Goal: Transaction & Acquisition: Book appointment/travel/reservation

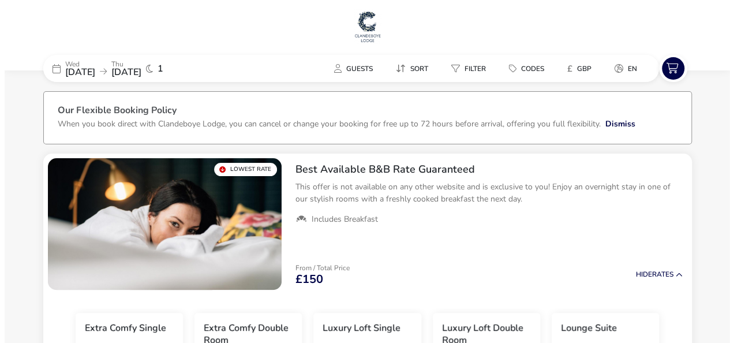
scroll to position [58, 0]
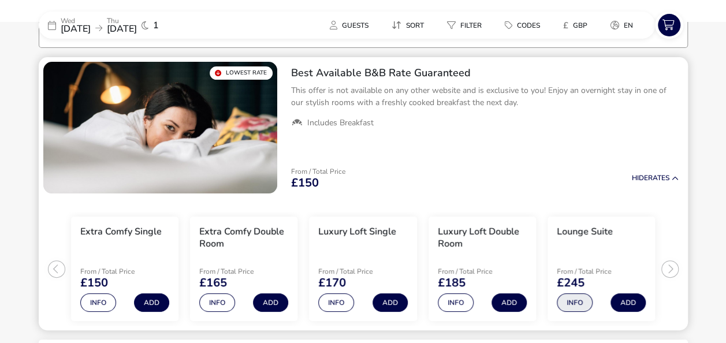
click at [582, 305] on button "Info" at bounding box center [574, 302] width 36 height 18
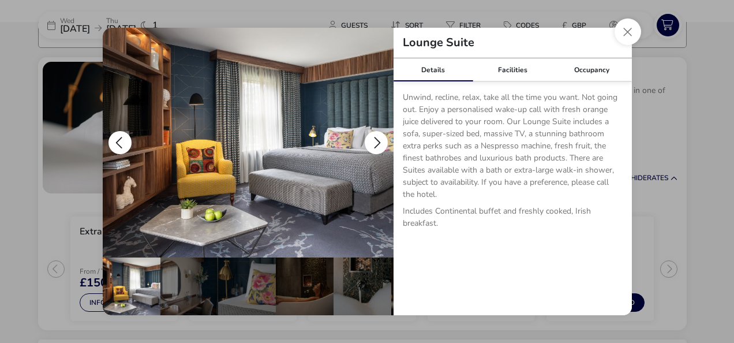
click at [373, 136] on button "details" at bounding box center [376, 142] width 23 height 23
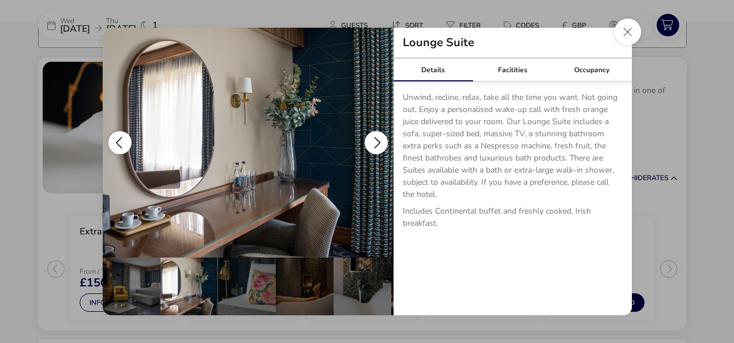
click at [373, 136] on button "details" at bounding box center [376, 142] width 23 height 23
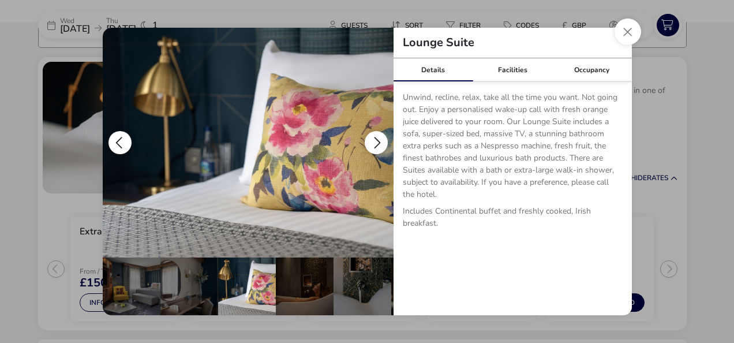
scroll to position [0, 58]
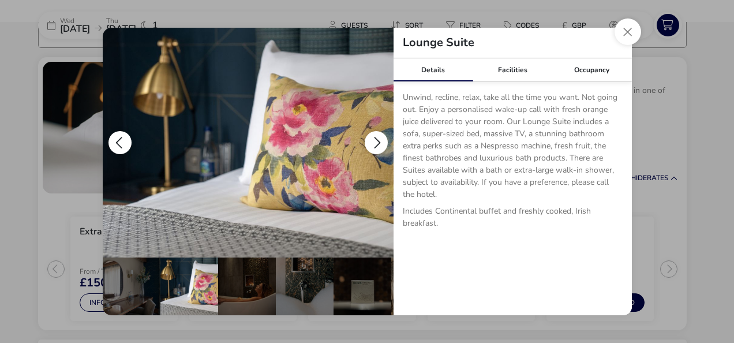
click at [373, 136] on button "details" at bounding box center [376, 142] width 23 height 23
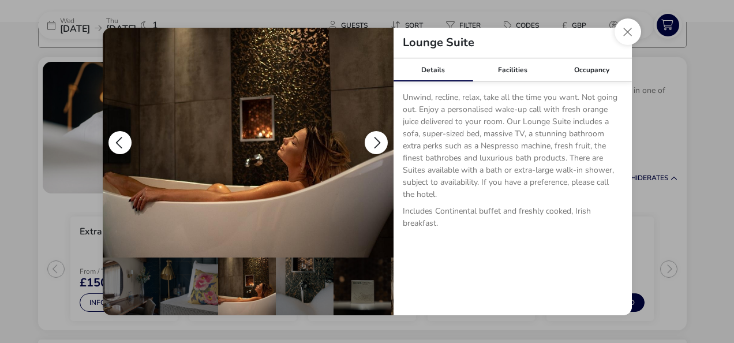
scroll to position [0, 115]
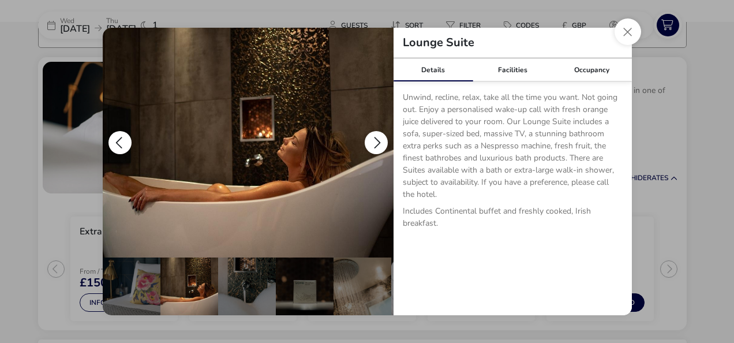
click at [373, 136] on button "details" at bounding box center [376, 142] width 23 height 23
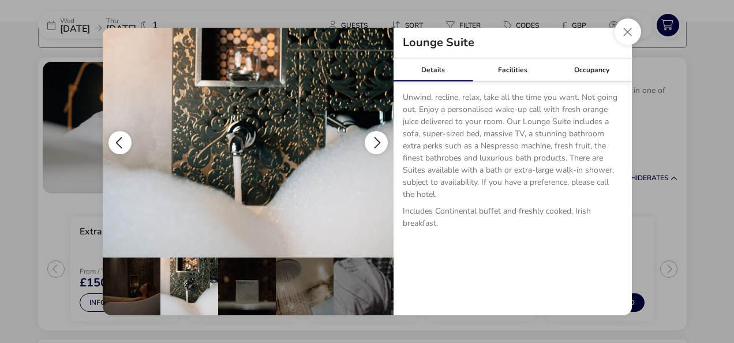
click at [373, 136] on button "details" at bounding box center [376, 142] width 23 height 23
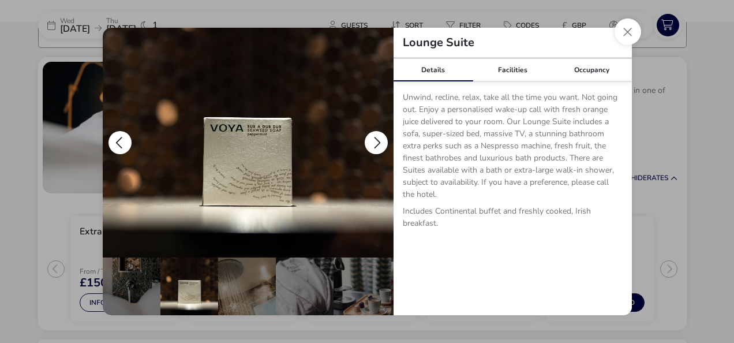
click at [373, 136] on button "details" at bounding box center [376, 142] width 23 height 23
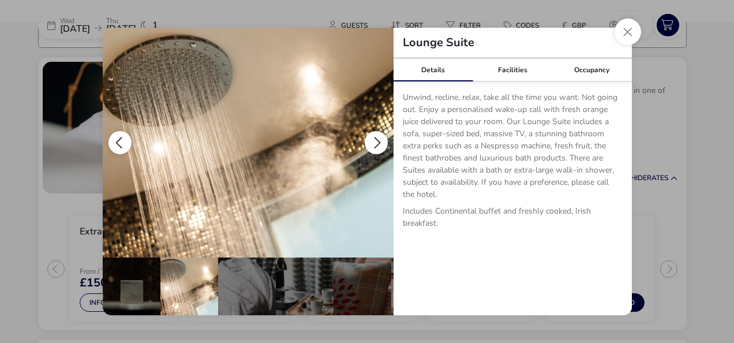
click at [373, 136] on button "details" at bounding box center [376, 142] width 23 height 23
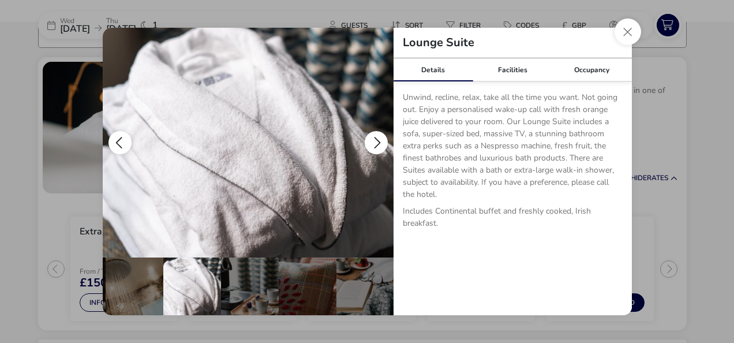
click at [373, 136] on button "details" at bounding box center [376, 142] width 23 height 23
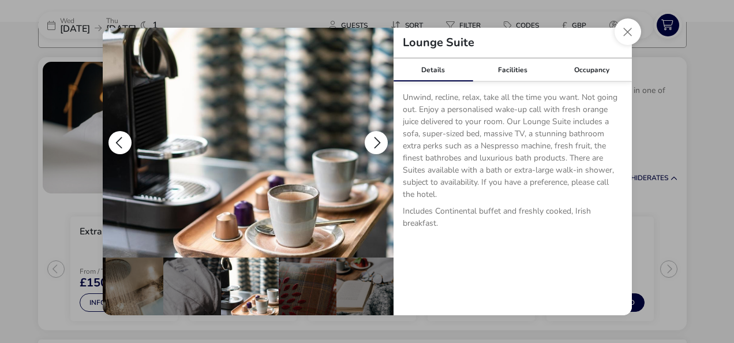
click at [373, 136] on button "details" at bounding box center [376, 142] width 23 height 23
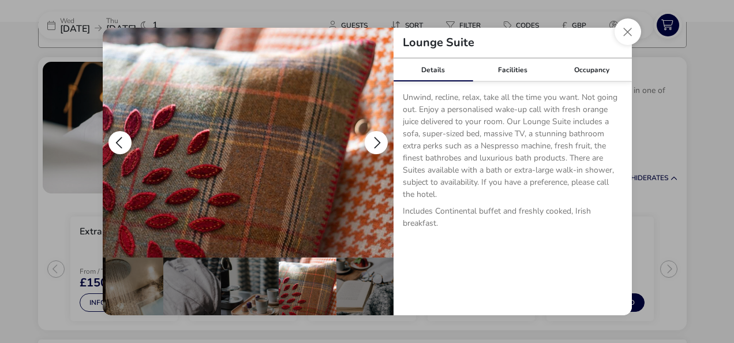
click at [373, 136] on button "details" at bounding box center [376, 142] width 23 height 23
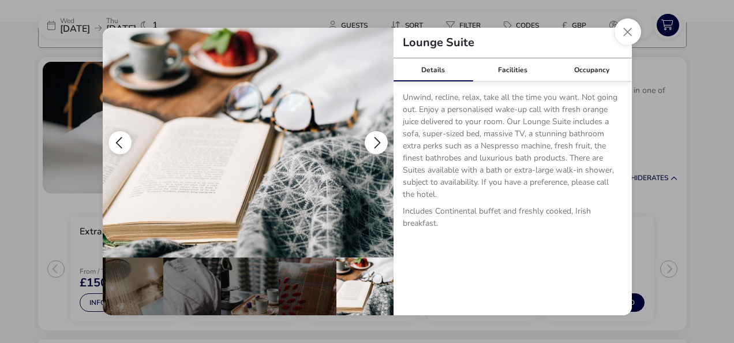
click at [373, 136] on button "details" at bounding box center [376, 142] width 23 height 23
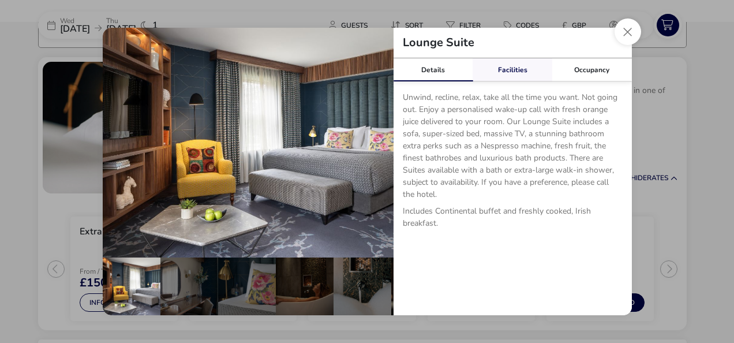
click at [495, 78] on link "Facilities" at bounding box center [513, 69] width 80 height 23
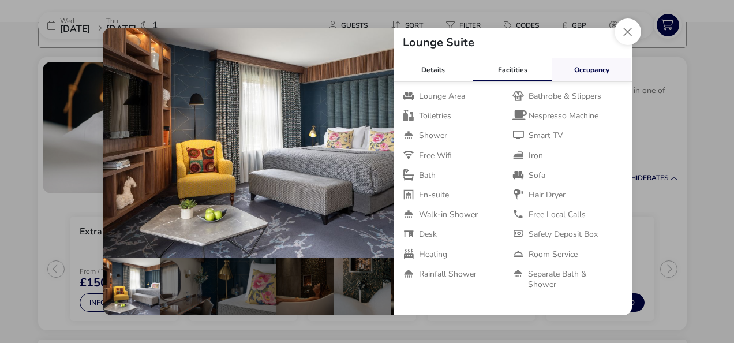
click at [563, 69] on link "Occupancy" at bounding box center [592, 69] width 80 height 23
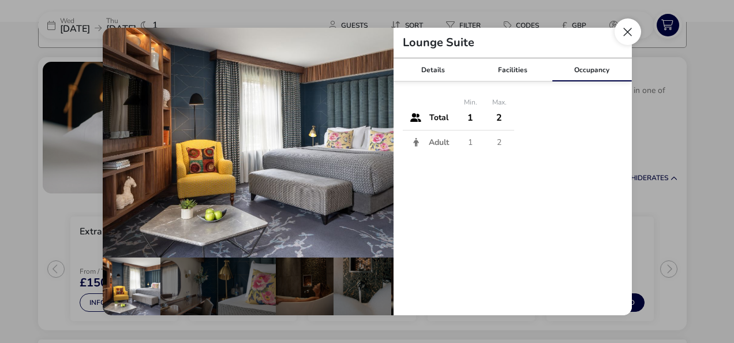
click at [624, 30] on button "Close dialog" at bounding box center [628, 31] width 27 height 27
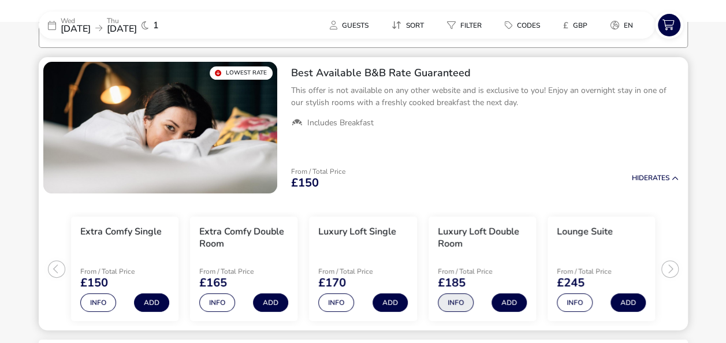
click at [466, 305] on button "Info" at bounding box center [456, 302] width 36 height 18
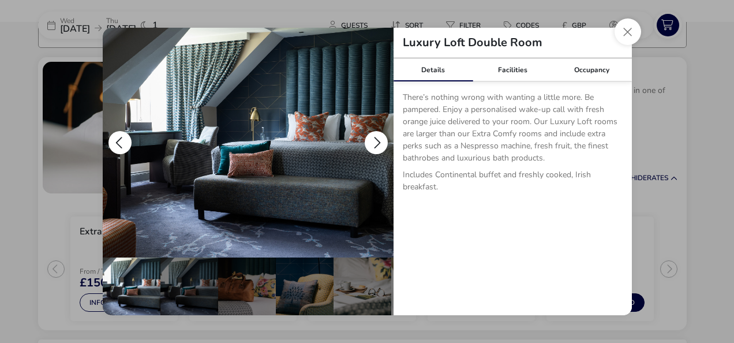
click at [380, 140] on button "details" at bounding box center [376, 142] width 23 height 23
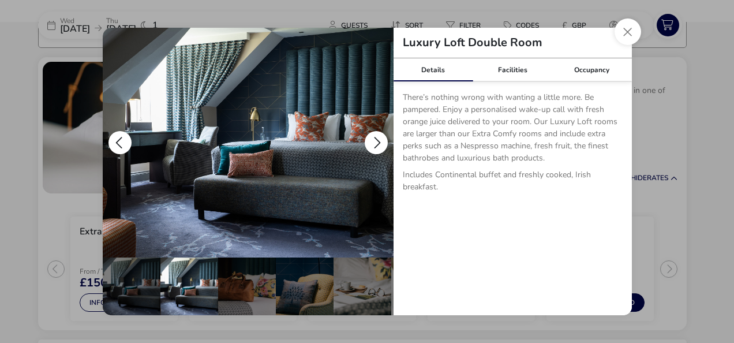
click at [380, 140] on button "details" at bounding box center [376, 142] width 23 height 23
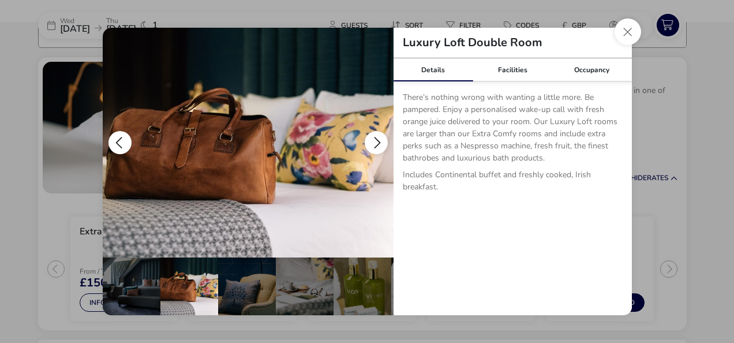
click at [380, 140] on button "details" at bounding box center [376, 142] width 23 height 23
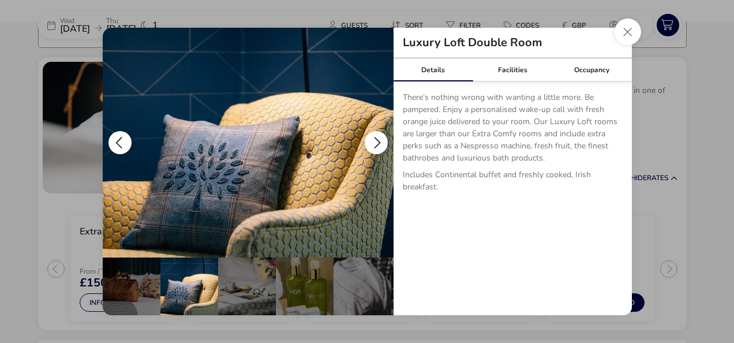
click at [380, 140] on button "details" at bounding box center [376, 142] width 23 height 23
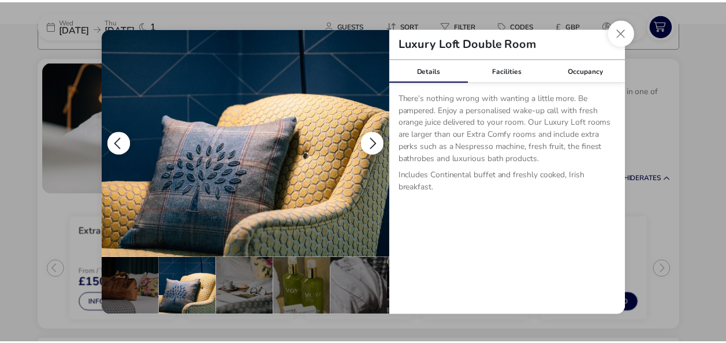
scroll to position [0, 173]
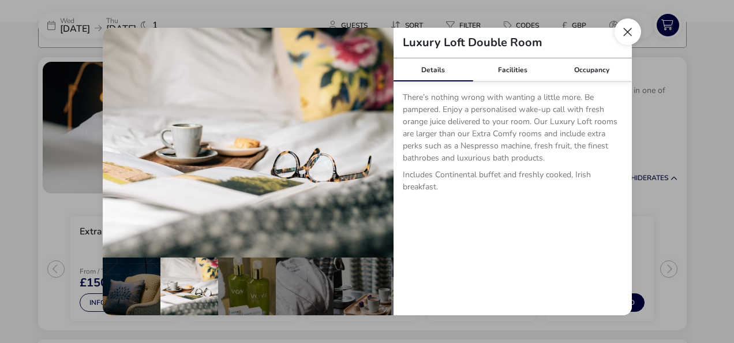
click at [623, 31] on button "Close dialog" at bounding box center [628, 31] width 27 height 27
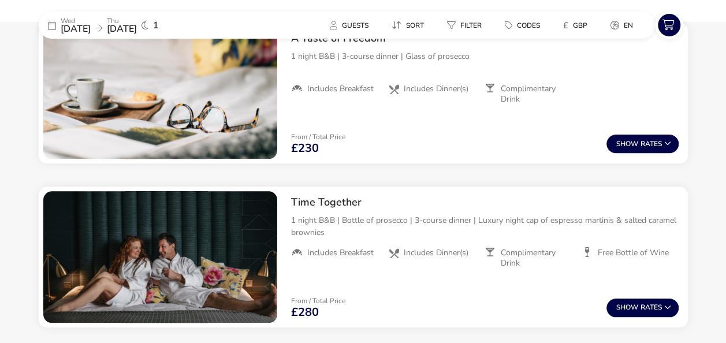
scroll to position [462, 0]
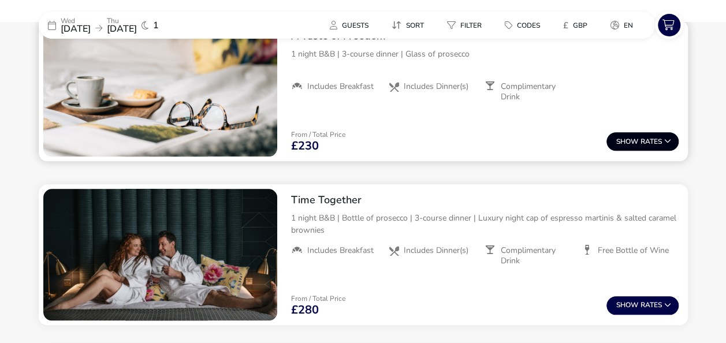
click at [642, 135] on button "Show Rates" at bounding box center [642, 141] width 72 height 18
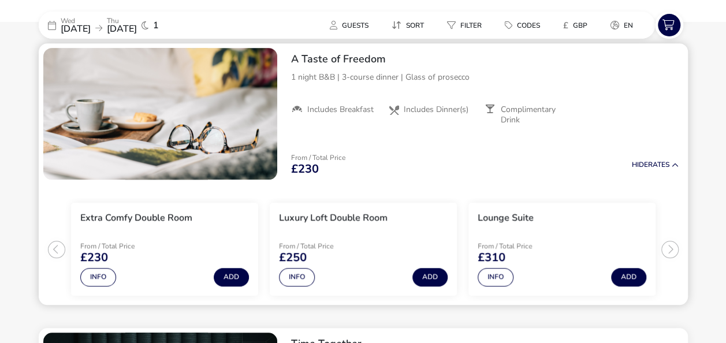
scroll to position [424, 0]
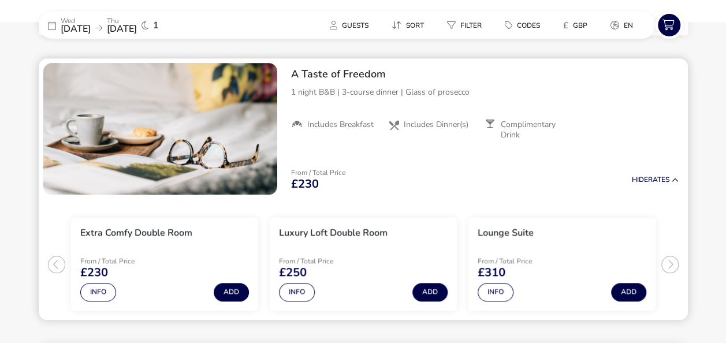
click at [666, 269] on ul "Extra Comfy Double Room From / Total Price £230 Info Add Luxury Loft Double Roo…" at bounding box center [363, 259] width 649 height 121
click at [56, 261] on ul "Extra Comfy Double Room From / Total Price £230 Info Add Luxury Loft Double Roo…" at bounding box center [363, 259] width 649 height 121
click at [619, 288] on button "Add" at bounding box center [628, 292] width 35 height 18
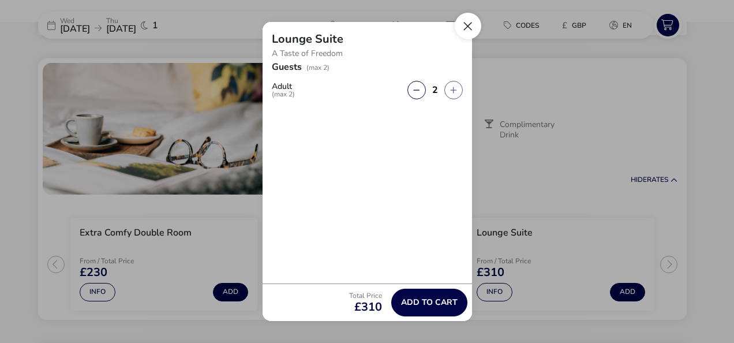
click at [466, 17] on button "Close" at bounding box center [468, 26] width 27 height 27
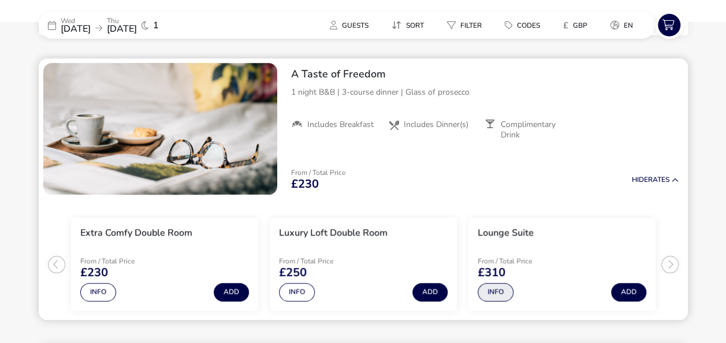
click at [495, 294] on button "Info" at bounding box center [495, 292] width 36 height 18
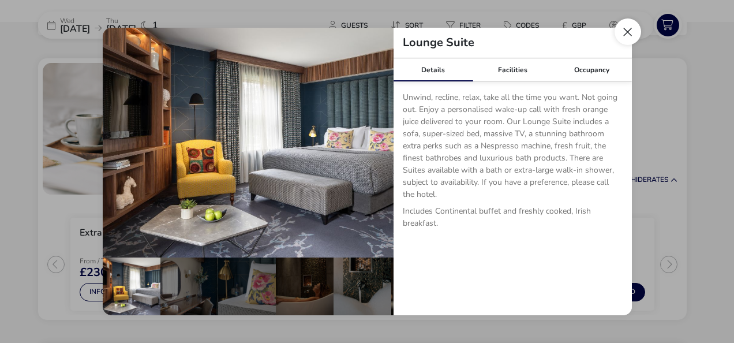
click at [623, 20] on button "Close dialog" at bounding box center [628, 31] width 27 height 27
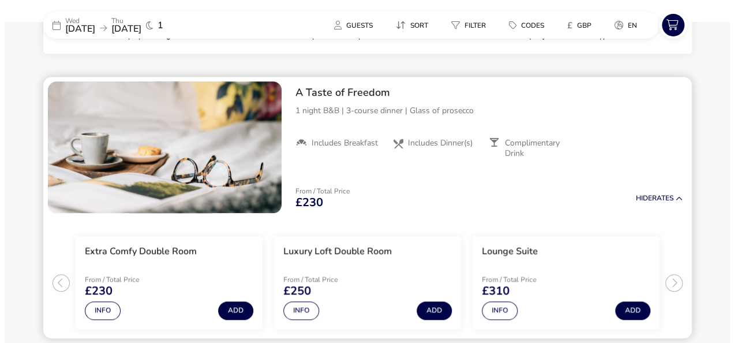
scroll to position [77, 0]
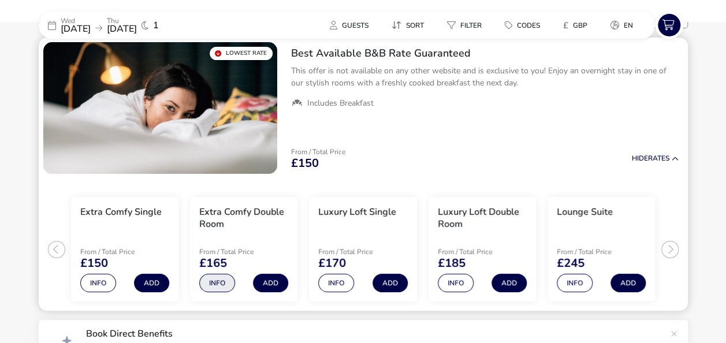
click at [223, 284] on button "Info" at bounding box center [217, 283] width 36 height 18
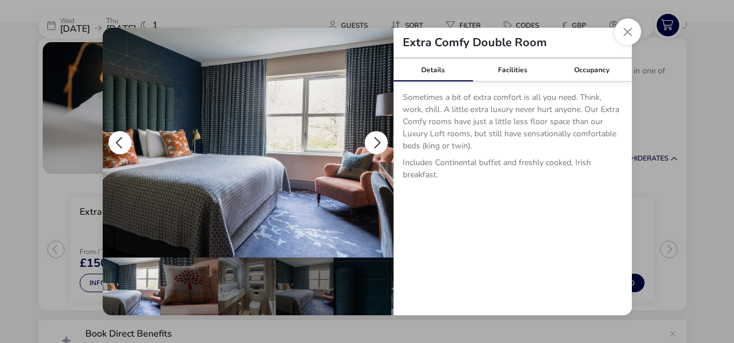
click at [372, 134] on button "details" at bounding box center [376, 142] width 23 height 23
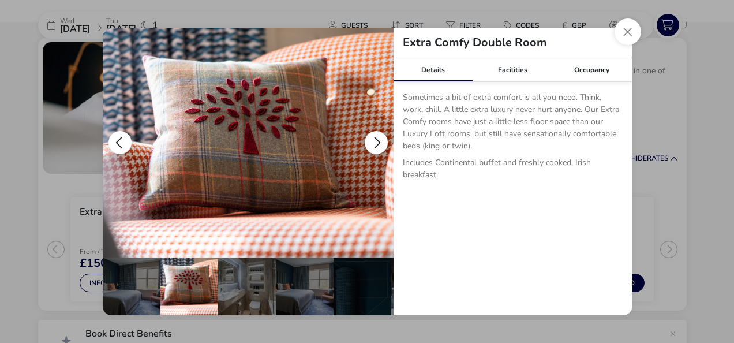
click at [372, 134] on button "details" at bounding box center [376, 142] width 23 height 23
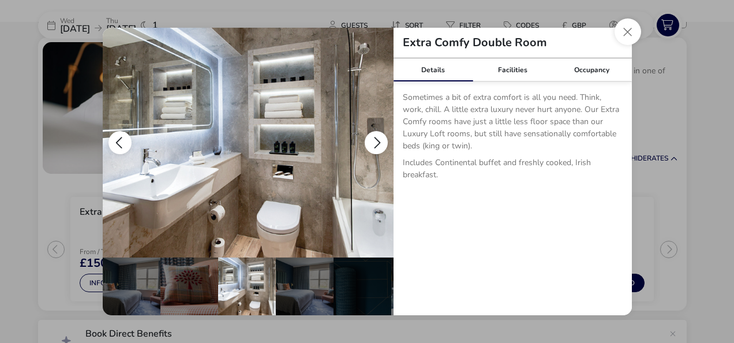
scroll to position [0, 58]
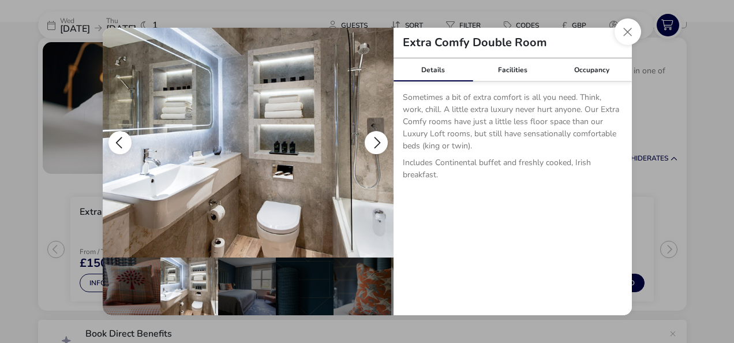
click at [372, 134] on button "details" at bounding box center [376, 142] width 23 height 23
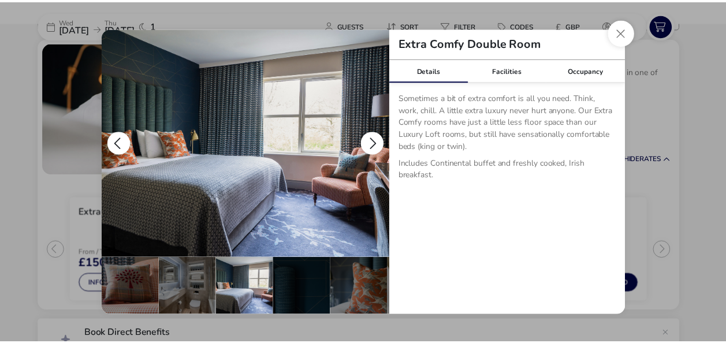
scroll to position [0, 113]
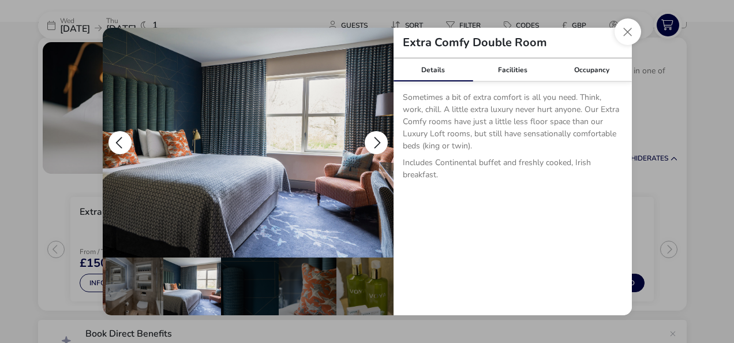
click at [372, 134] on button "details" at bounding box center [376, 142] width 23 height 23
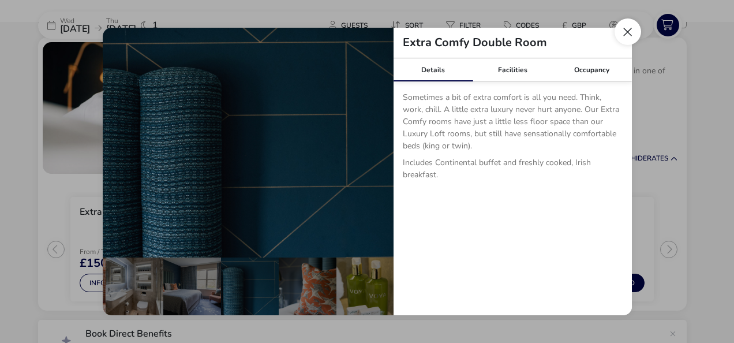
click at [620, 23] on button "Close dialog" at bounding box center [628, 31] width 27 height 27
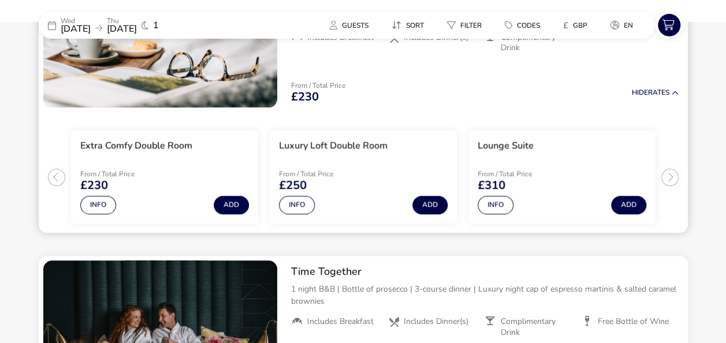
scroll to position [597, 0]
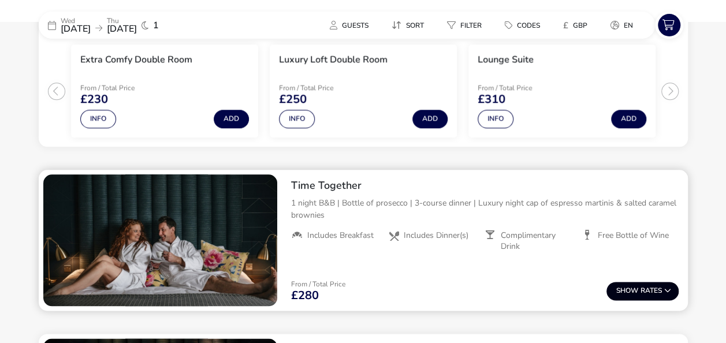
click at [630, 283] on button "Show Rates" at bounding box center [642, 291] width 72 height 18
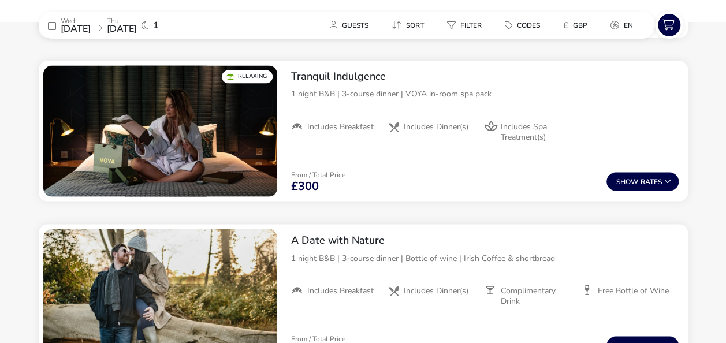
scroll to position [997, 0]
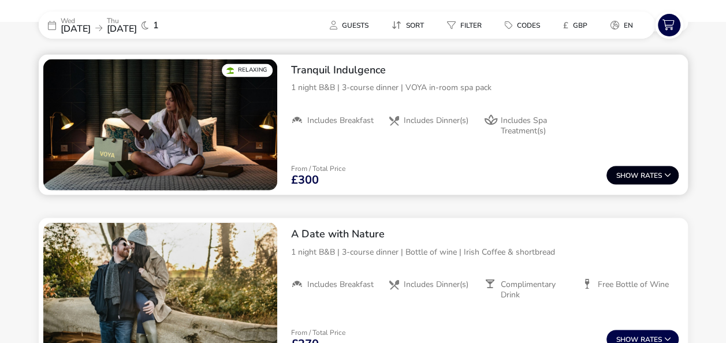
click at [627, 168] on button "Show Rates" at bounding box center [642, 175] width 72 height 18
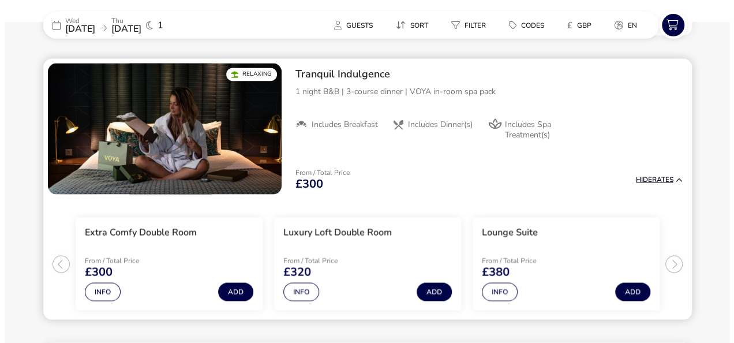
scroll to position [993, 0]
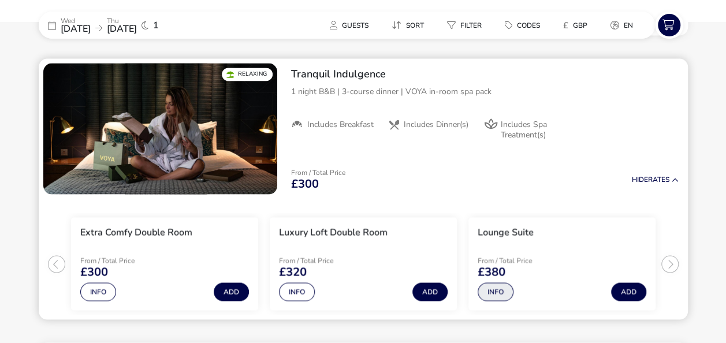
click at [487, 291] on button "Info" at bounding box center [495, 291] width 36 height 18
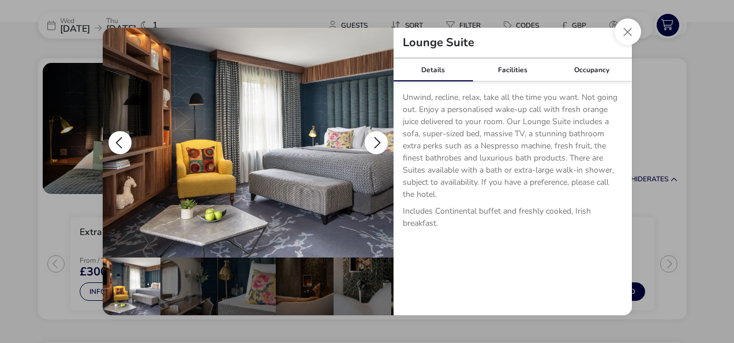
click at [374, 137] on button "details" at bounding box center [376, 142] width 23 height 23
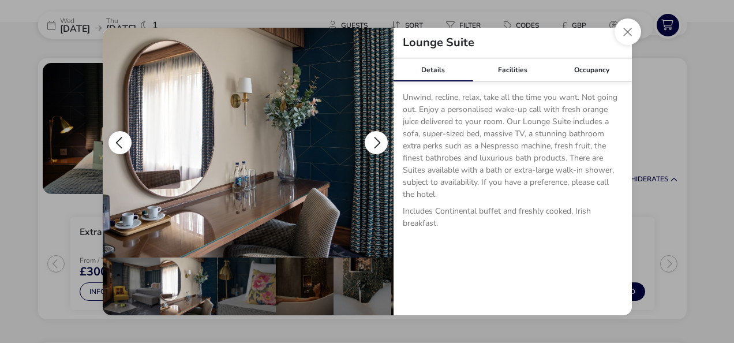
click at [374, 137] on button "details" at bounding box center [376, 142] width 23 height 23
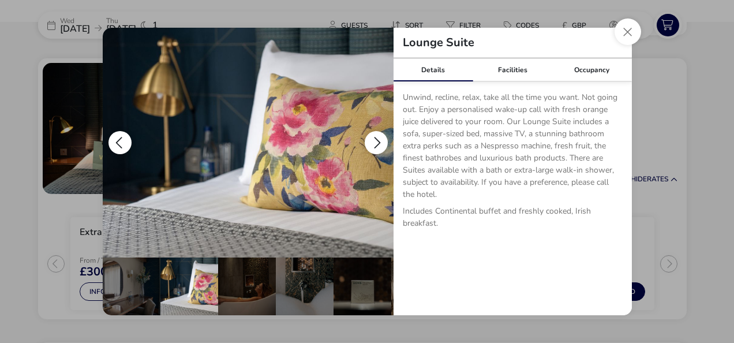
click at [374, 137] on button "details" at bounding box center [376, 142] width 23 height 23
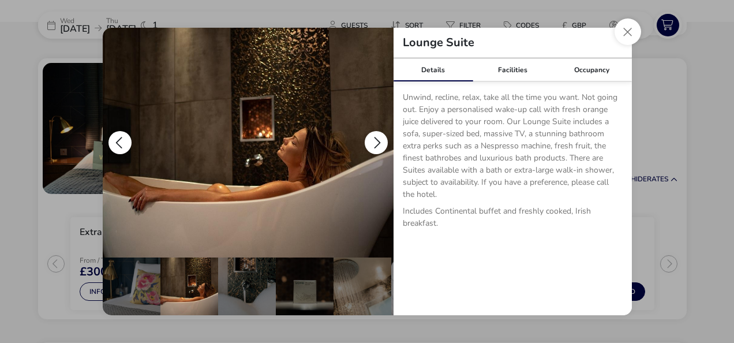
click at [374, 137] on button "details" at bounding box center [376, 142] width 23 height 23
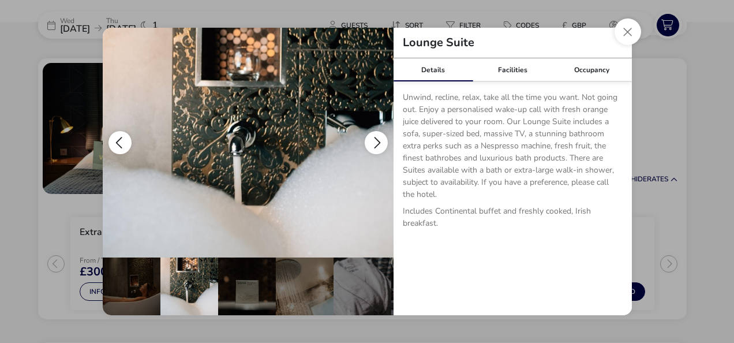
click at [374, 137] on button "details" at bounding box center [376, 142] width 23 height 23
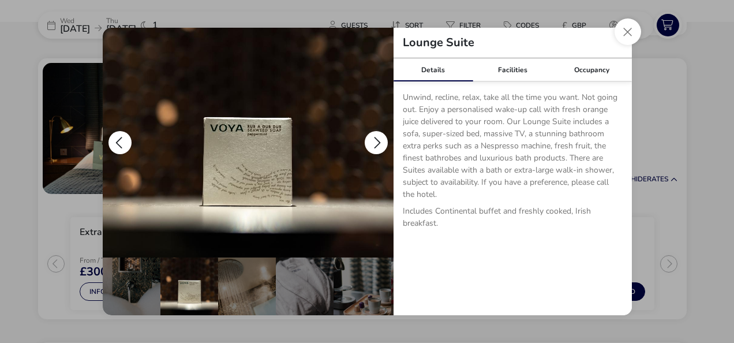
click at [374, 137] on button "details" at bounding box center [376, 142] width 23 height 23
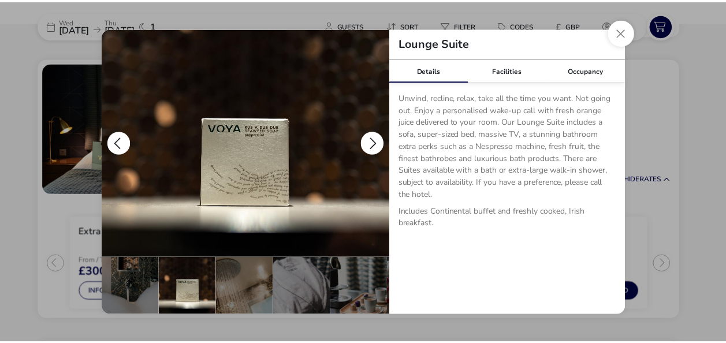
scroll to position [0, 289]
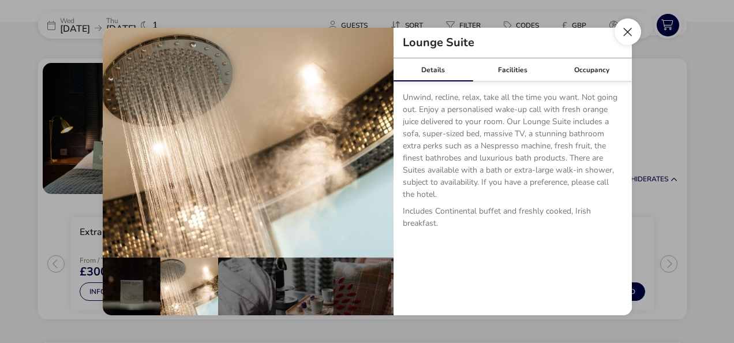
click at [631, 33] on button "Close dialog" at bounding box center [628, 31] width 27 height 27
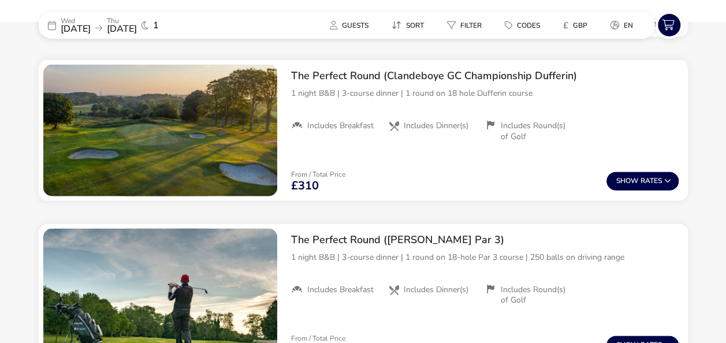
scroll to position [1455, 0]
